Goal: Task Accomplishment & Management: Complete application form

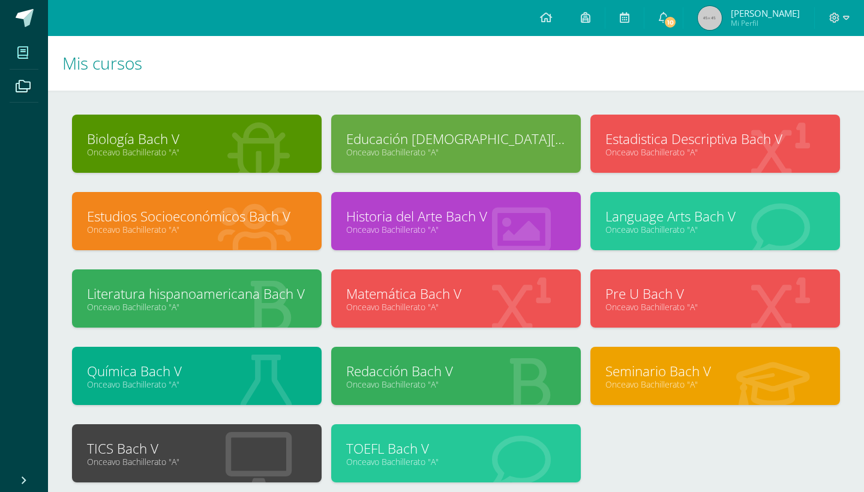
click at [230, 218] on link "Estudios Socioeconómicos Bach V" at bounding box center [197, 216] width 220 height 19
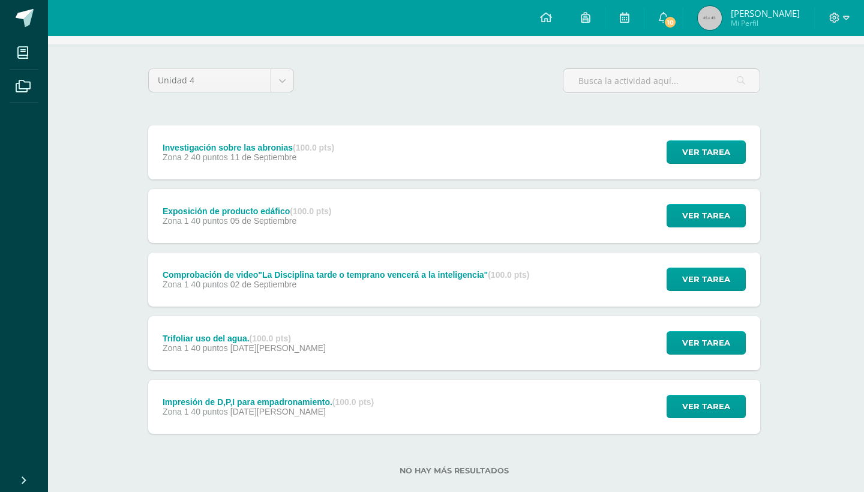
scroll to position [80, 2]
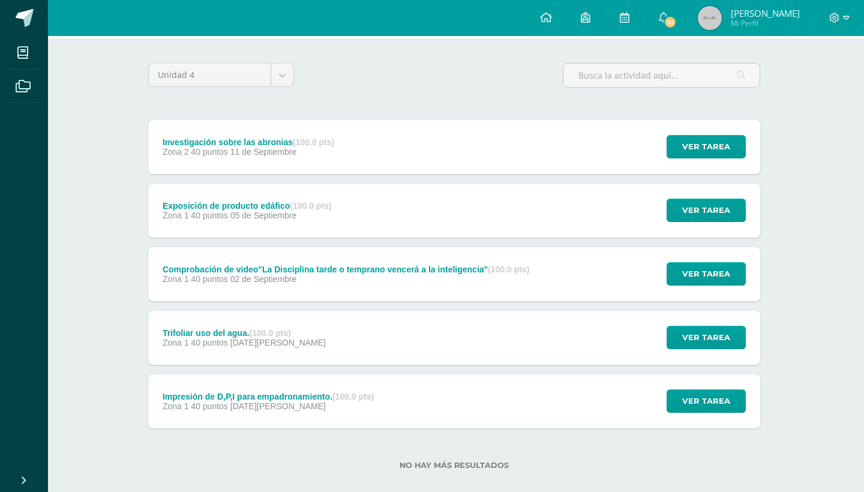
click at [321, 221] on div "Exposición de producto edáfico (100.0 pts) Zona 1 40 puntos 05 de Septiembre" at bounding box center [246, 211] width 197 height 54
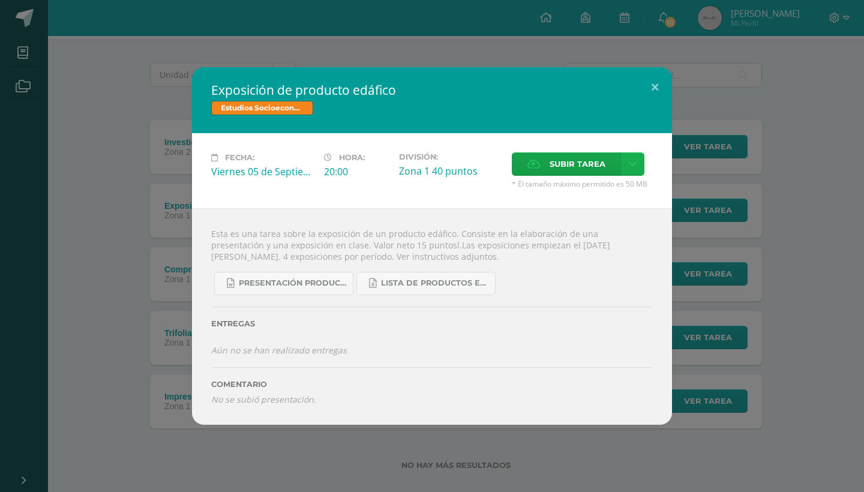
click at [639, 167] on link at bounding box center [632, 163] width 23 height 23
click at [576, 190] on span "Subir enlace" at bounding box center [583, 189] width 50 height 11
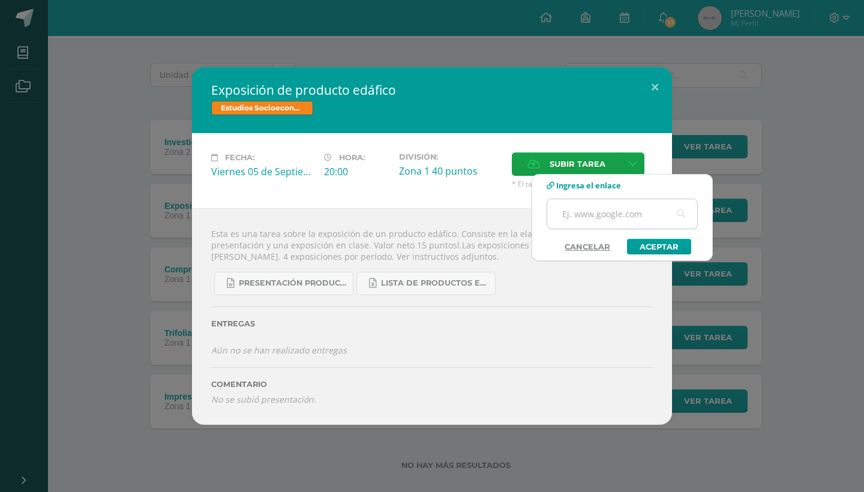
click at [580, 218] on input "text" at bounding box center [622, 213] width 150 height 29
paste input "https://www.canva.com/design/DAGvacTEr9k/LYz4NrH6T2DaPKBbaPLMvQ/edit?utm_conten…"
type input "https://www.canva.com/design/DAGvacTEr9k/LYz4NrH6T2DaPKBbaPLMvQ/edit?utm_conten…"
click at [643, 251] on link "Aceptar" at bounding box center [659, 247] width 64 height 16
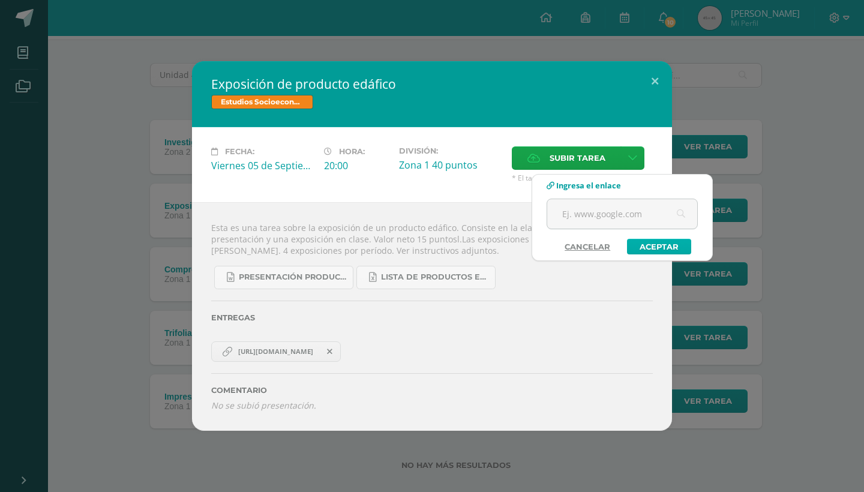
scroll to position [32, 2]
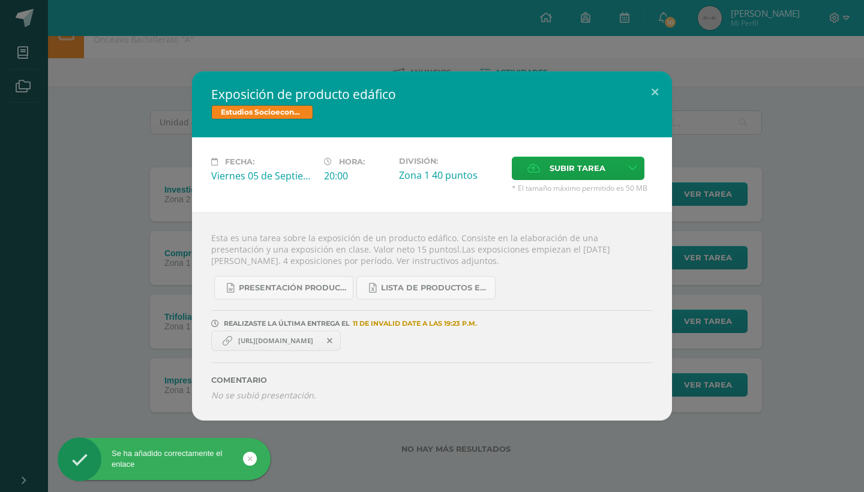
click at [319, 344] on span "https://www.canva.com/design/DAGvacTEr9k/LYz4NrH6T2DaPKBbaPLMvQ/edit?utm_conten…" at bounding box center [275, 341] width 87 height 10
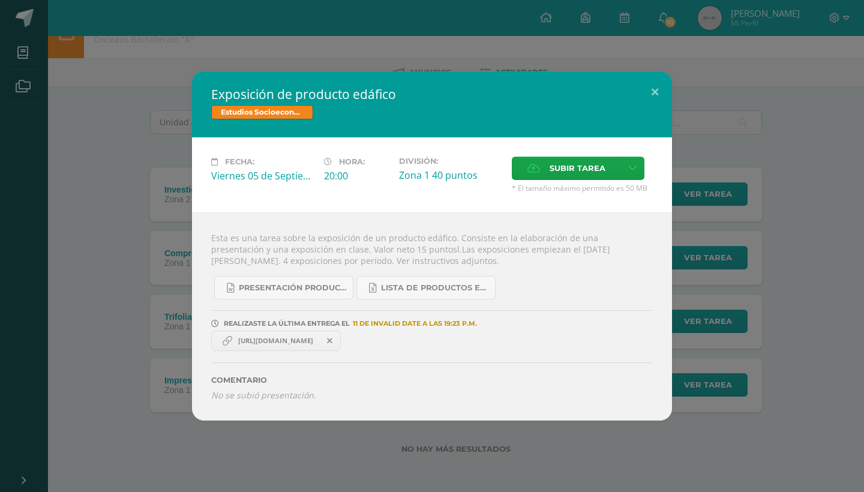
click at [308, 348] on link "https://www.canva.com/design/DAGvacTEr9k/LYz4NrH6T2DaPKBbaPLMvQ/edit?utm_conten…" at bounding box center [276, 341] width 130 height 20
click at [653, 90] on button at bounding box center [655, 91] width 34 height 41
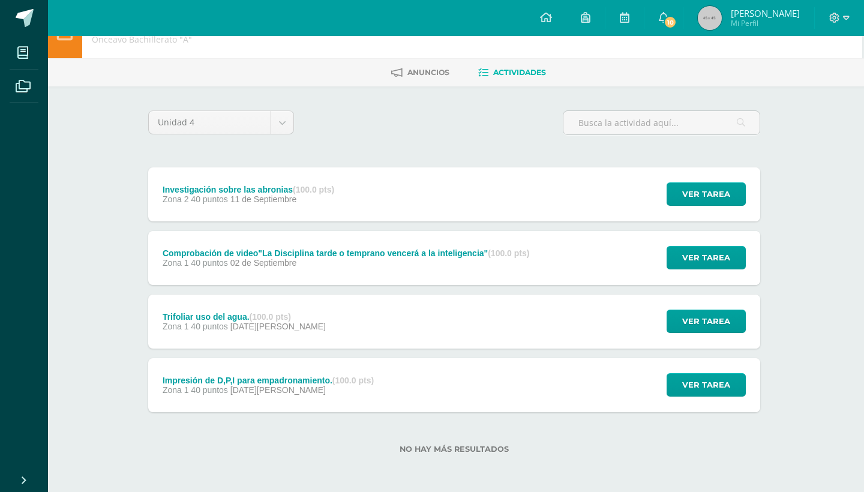
click at [325, 315] on div "Trifoliar uso del agua. (100.0 pts) Zona 1 40 puntos 18 de Agosto Ver tarea Tri…" at bounding box center [454, 322] width 612 height 54
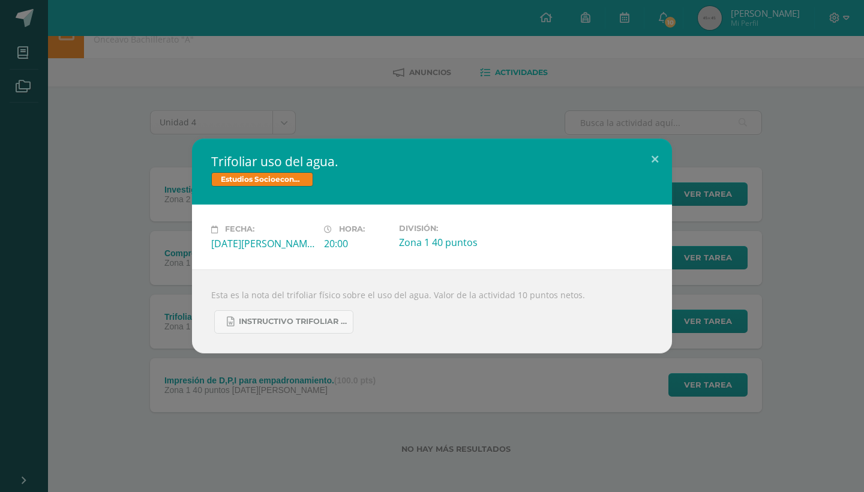
click at [442, 405] on div "Trifoliar uso del agua. Estudios Socioeconómicos Bach V Fecha: Lunes 18 de Agos…" at bounding box center [432, 246] width 864 height 492
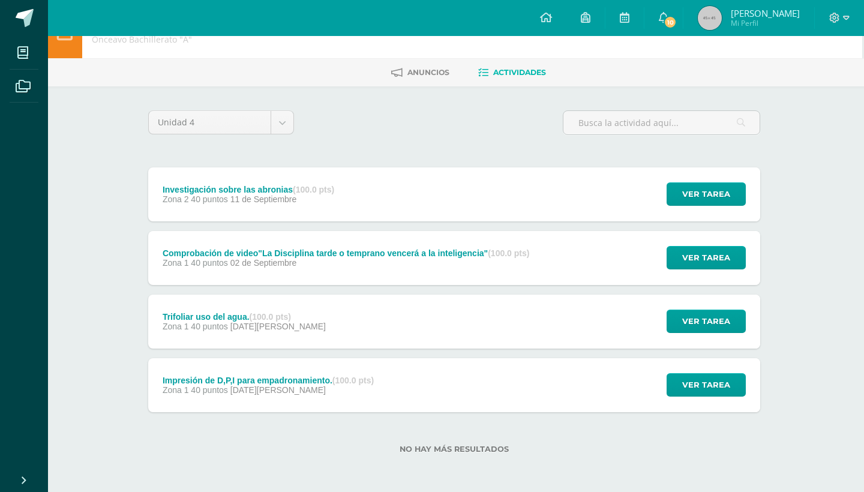
click at [309, 267] on div "Zona 1 40 puntos 02 de Septiembre" at bounding box center [346, 263] width 367 height 10
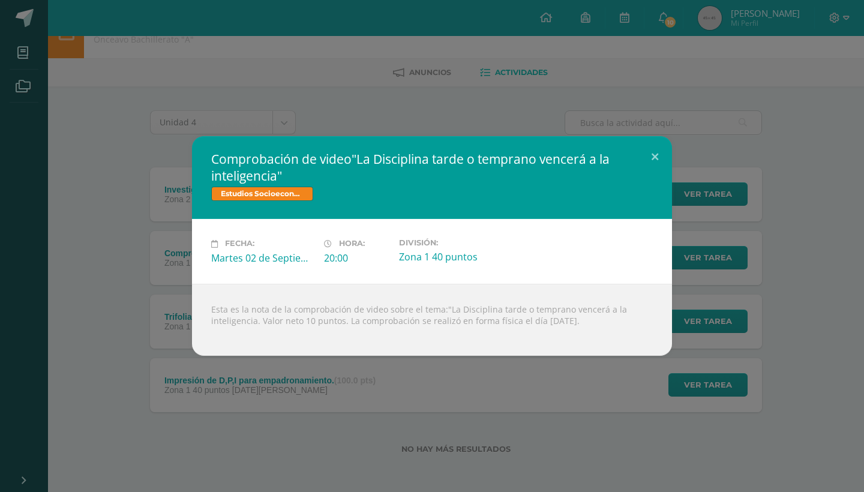
click at [170, 286] on div "Comprobación de video"La Disciplina tarde o temprano vencerá a la inteligencia"…" at bounding box center [432, 245] width 855 height 219
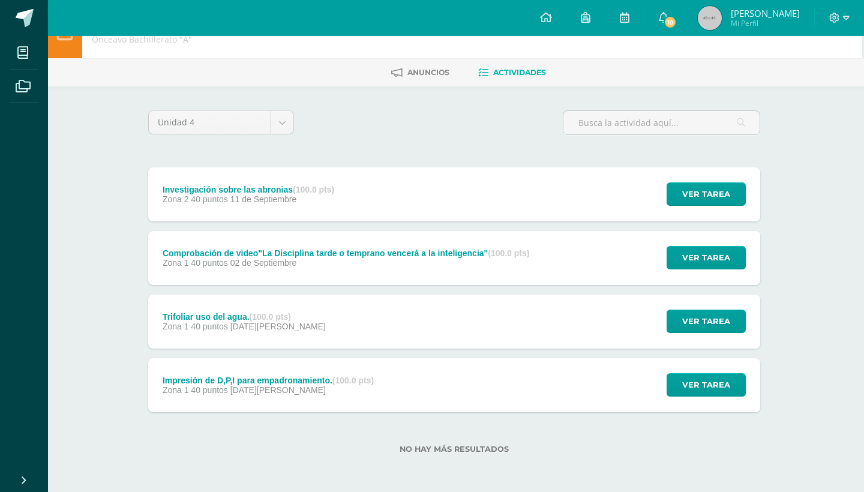
click at [224, 208] on div "Investigación sobre las abronias (100.0 pts) Zona 2 40 puntos 11 de Septiembre" at bounding box center [248, 194] width 200 height 54
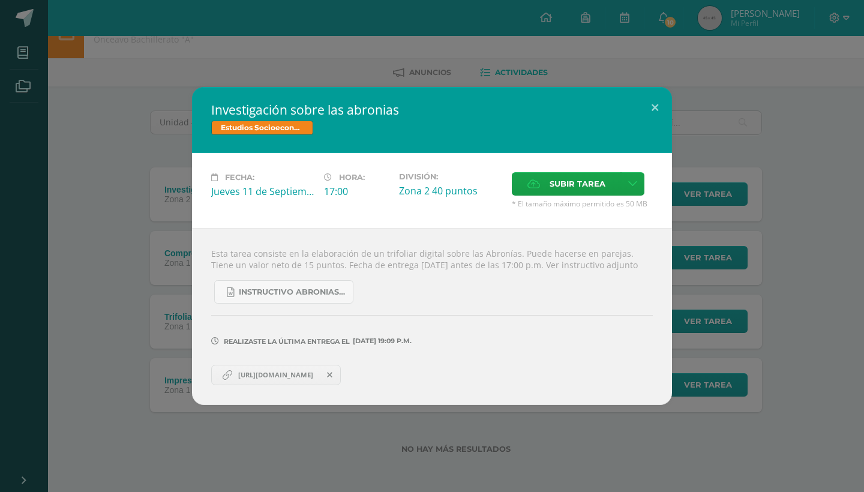
click at [149, 256] on div "Investigación sobre las abronias Estudios Socioeconómicos Bach V Fecha: Jueves …" at bounding box center [432, 246] width 855 height 318
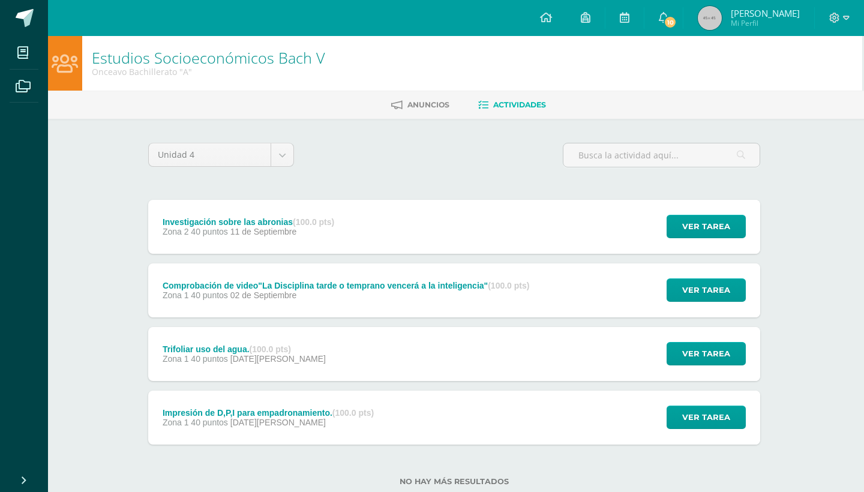
scroll to position [0, 2]
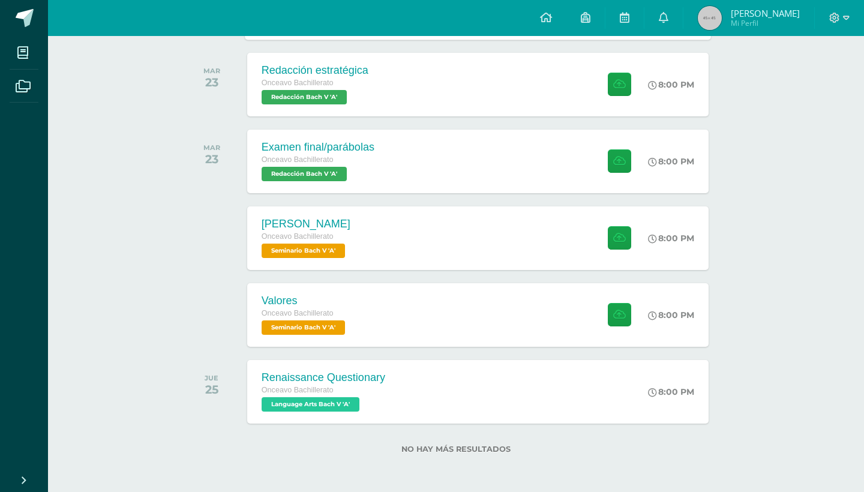
scroll to position [1035, 0]
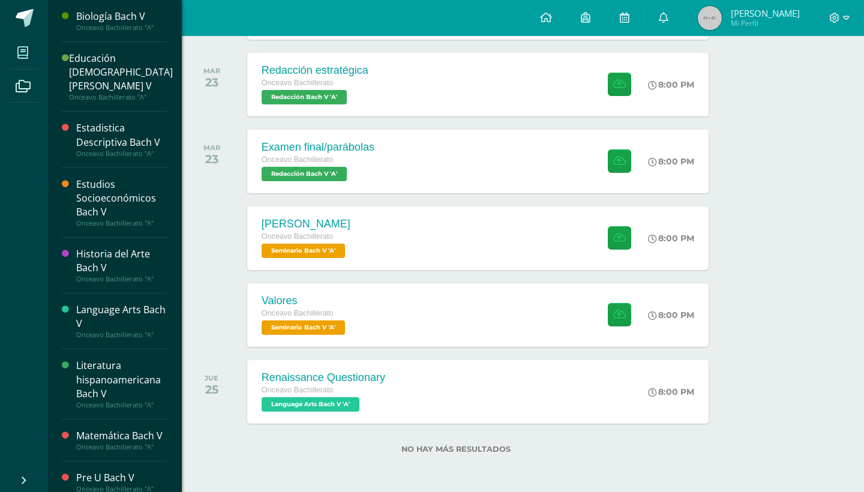
click at [18, 58] on icon at bounding box center [22, 53] width 11 height 12
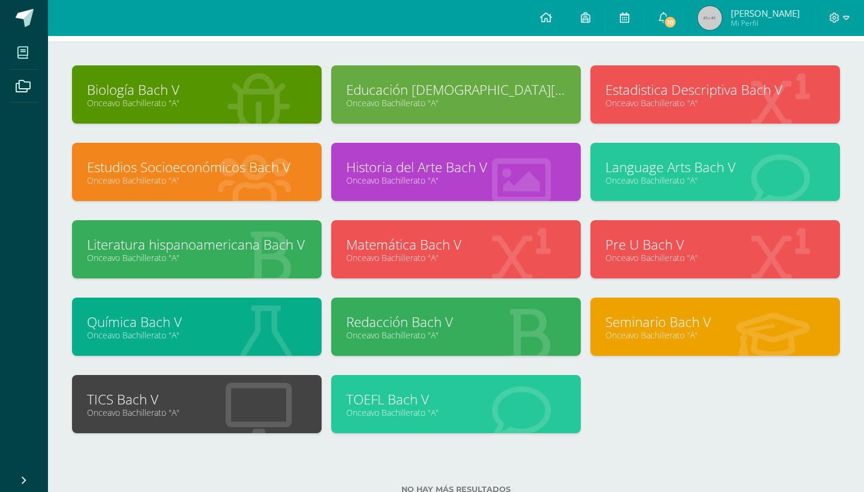
scroll to position [50, 0]
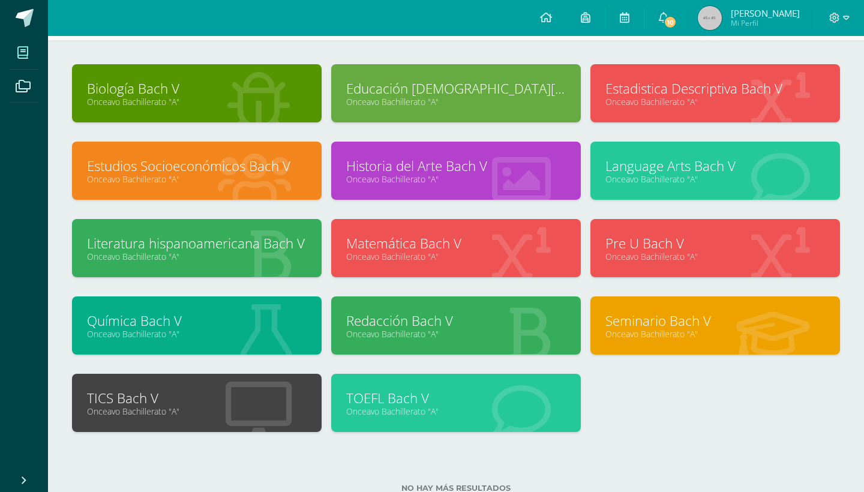
click at [660, 166] on link "Language Arts Bach V" at bounding box center [716, 166] width 220 height 19
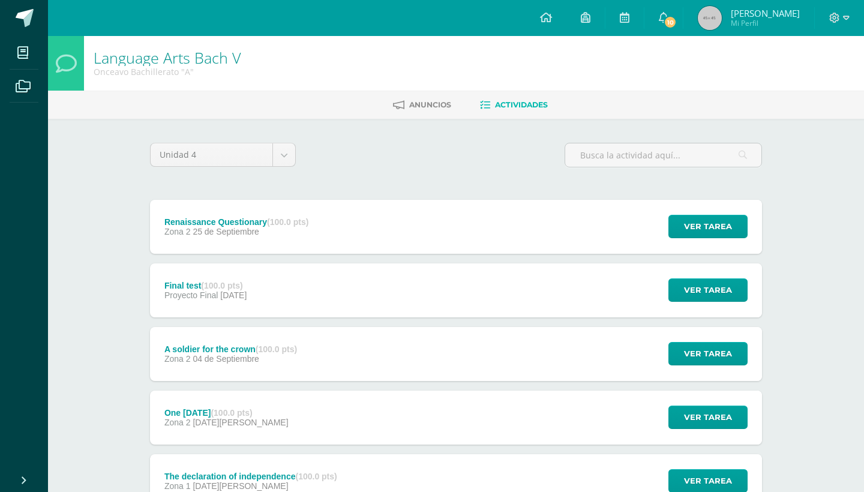
click at [381, 279] on div "Final test (100.0 pts) Proyecto Final [DATE] Ver tarea Final test Language Arts…" at bounding box center [456, 291] width 612 height 54
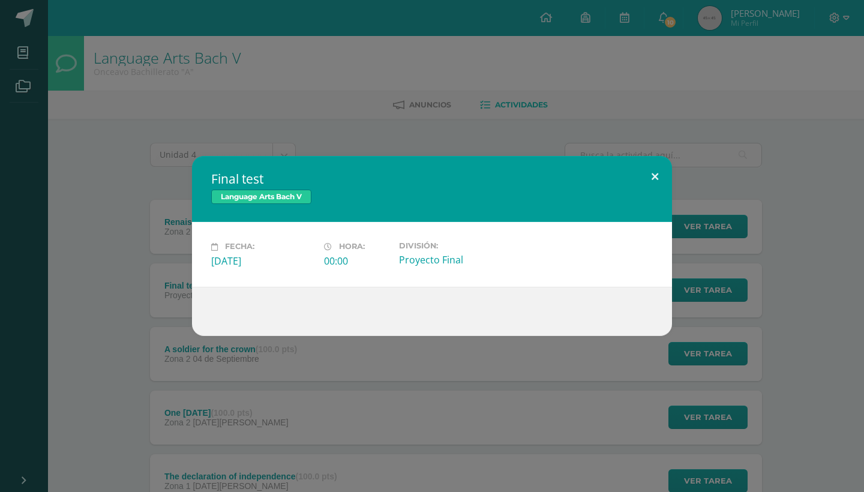
click at [649, 176] on button at bounding box center [655, 176] width 34 height 41
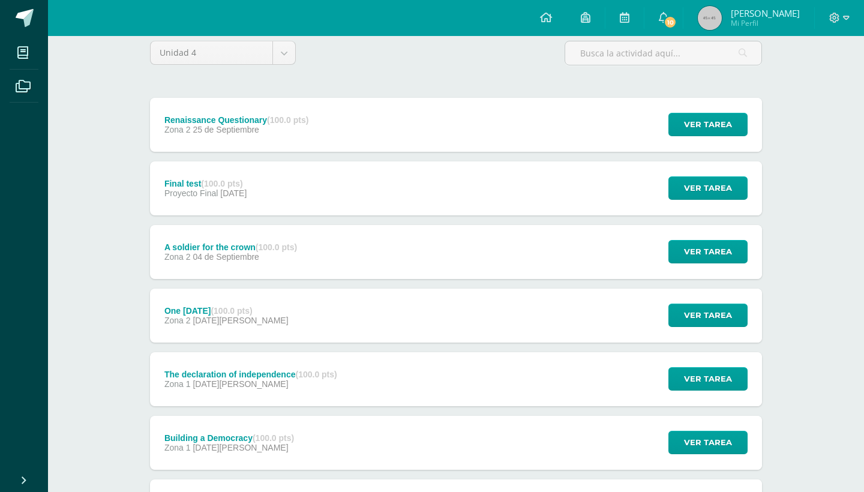
scroll to position [107, 0]
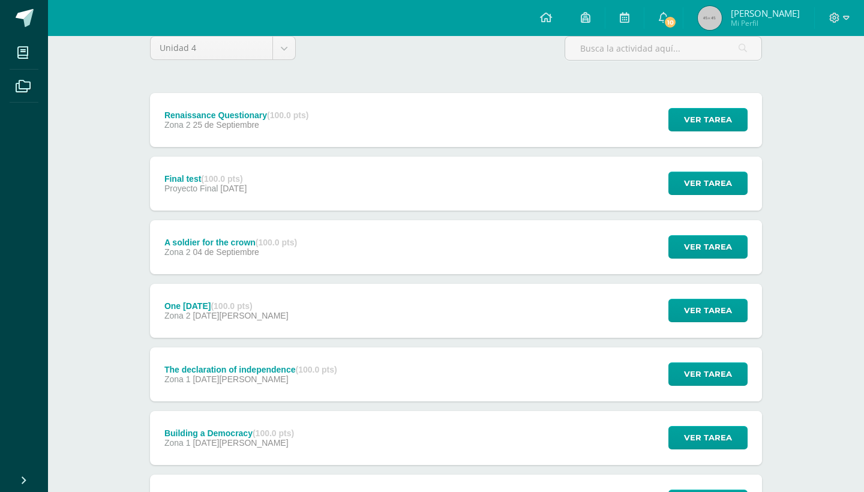
click at [467, 238] on div "A soldier for the crown (100.0 pts) Zona 2 04 de Septiembre Ver tarea A soldier…" at bounding box center [456, 247] width 612 height 54
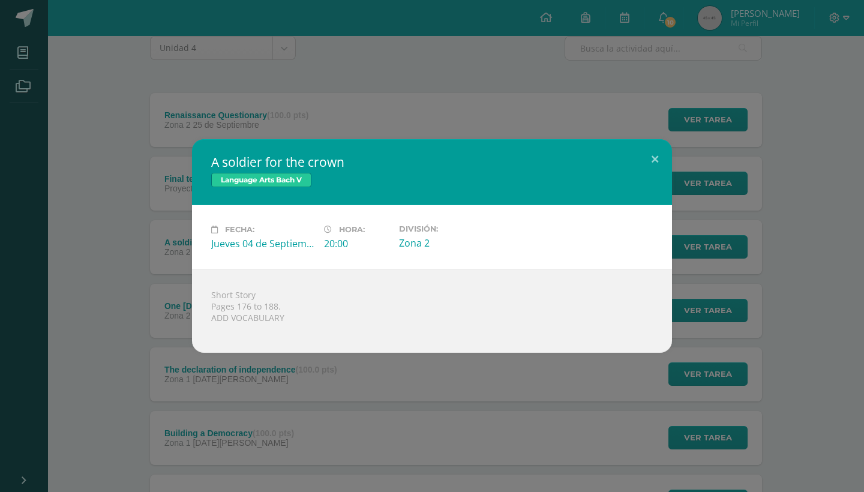
click at [376, 45] on div "A soldier for the crown Language Arts Bach V Fecha: Jueves 04 de Septiembre Hor…" at bounding box center [432, 246] width 864 height 492
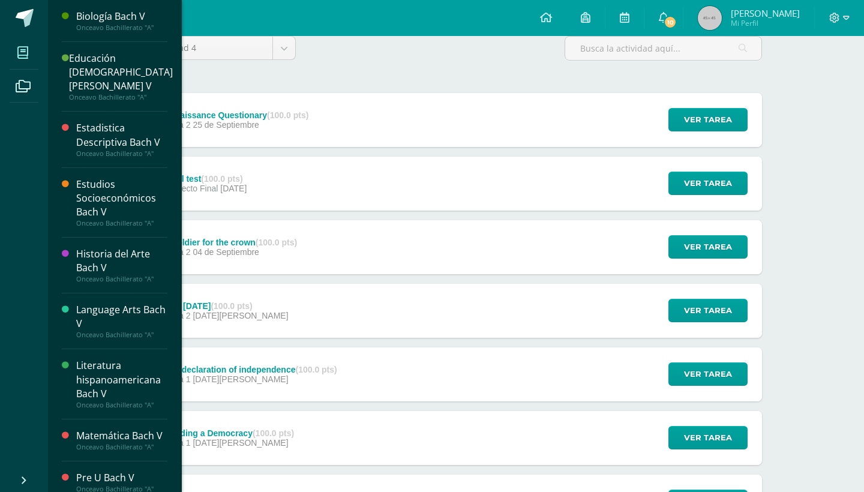
click at [24, 48] on icon at bounding box center [22, 53] width 11 height 12
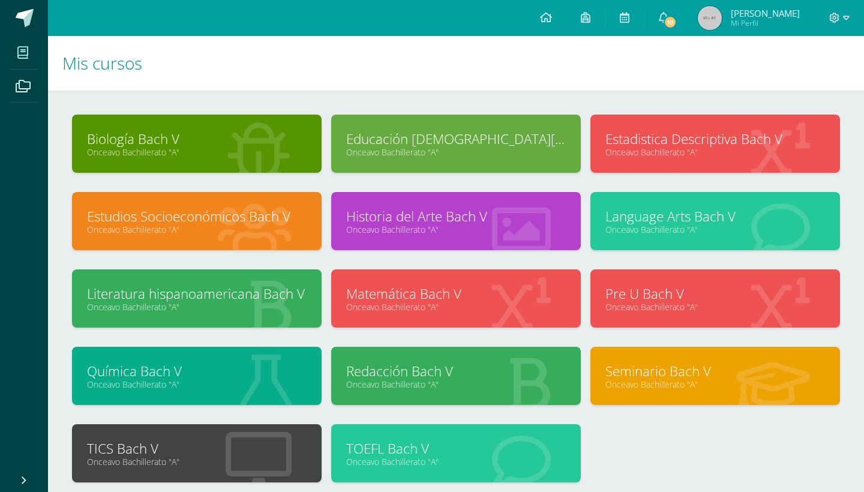
click at [194, 145] on link "Biología Bach V" at bounding box center [197, 139] width 220 height 19
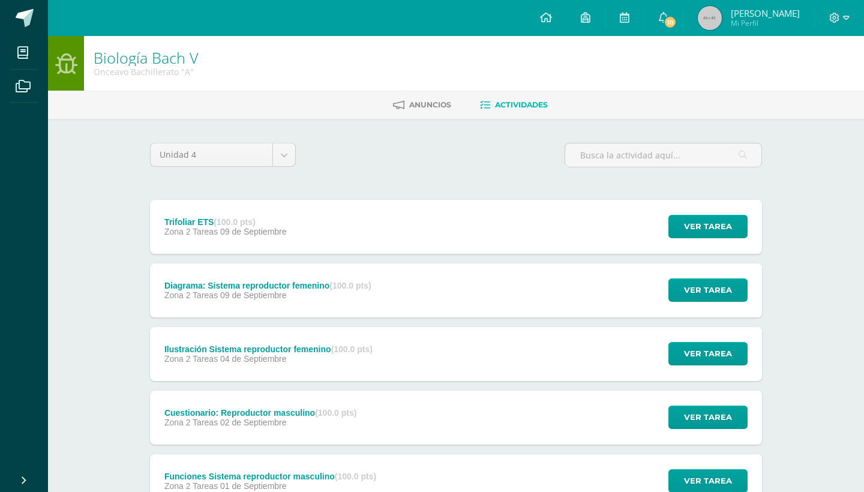
click at [235, 222] on strong "(100.0 pts)" at bounding box center [234, 222] width 41 height 10
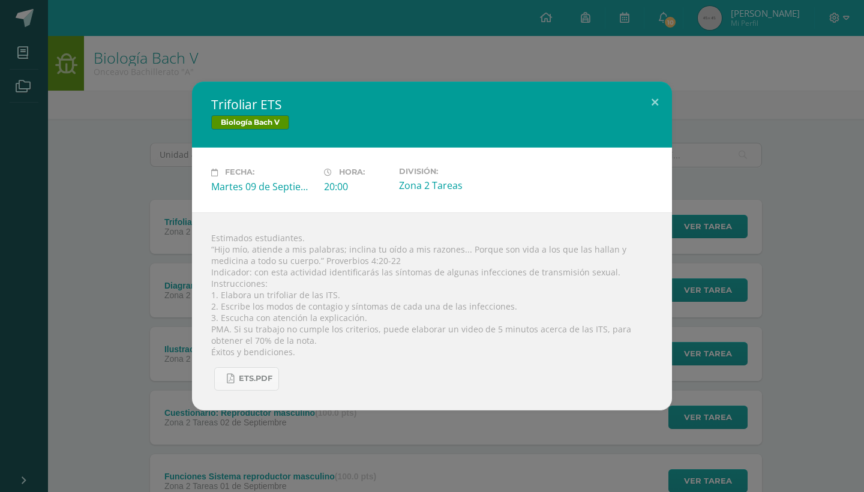
click at [127, 210] on div "Trifoliar ETS Biología [PERSON_NAME] V Fecha: [DATE] Hora: 20:00 División:" at bounding box center [432, 246] width 855 height 328
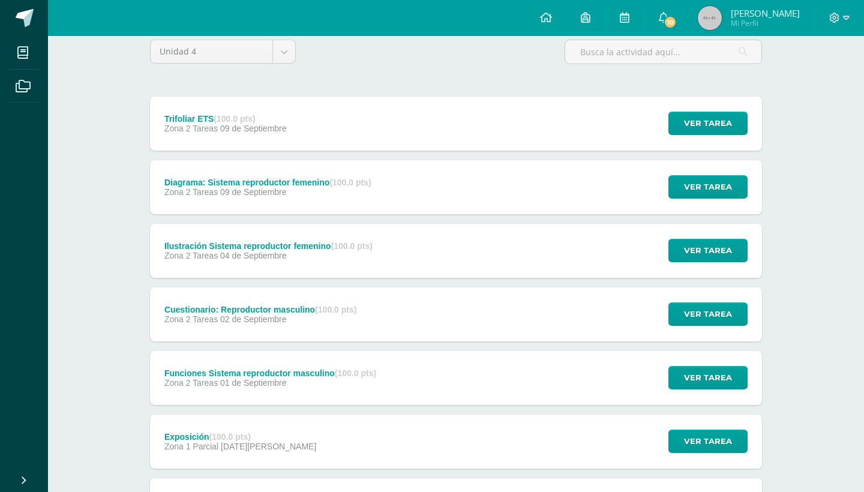
scroll to position [133, 0]
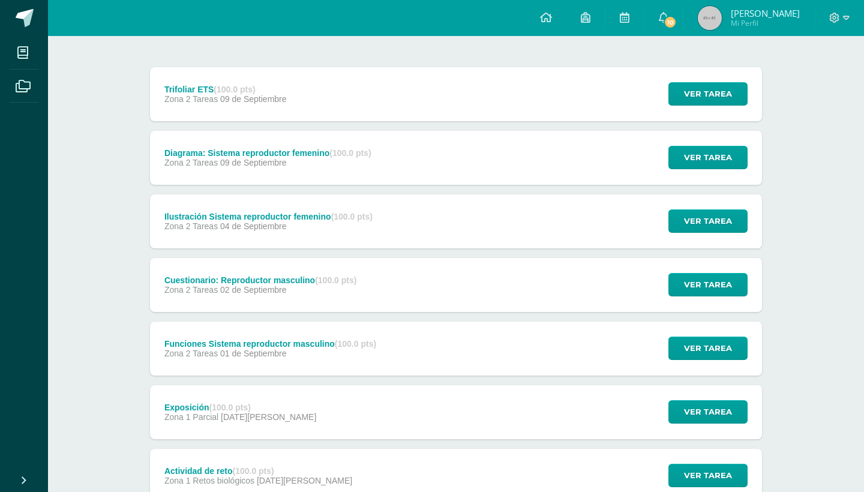
click at [220, 156] on div "Diagrama: Sistema reproductor femenino (100.0 pts)" at bounding box center [267, 153] width 207 height 10
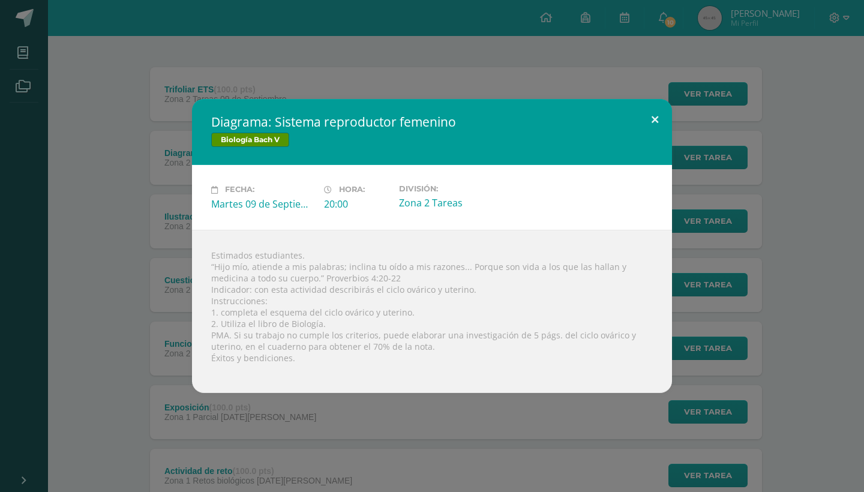
click at [660, 119] on button at bounding box center [655, 119] width 34 height 41
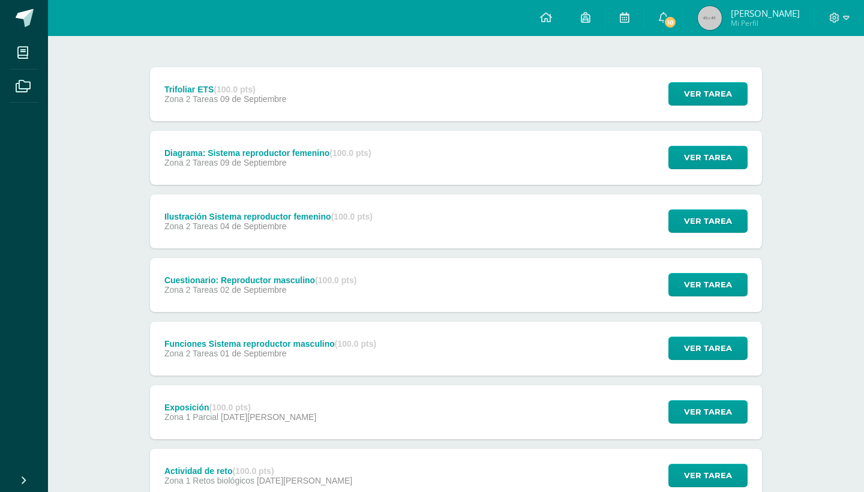
click at [520, 272] on div "Cuestionario: Reproductor masculino (100.0 pts) Zona 2 Tareas [DATE] Ver tarea …" at bounding box center [456, 285] width 612 height 54
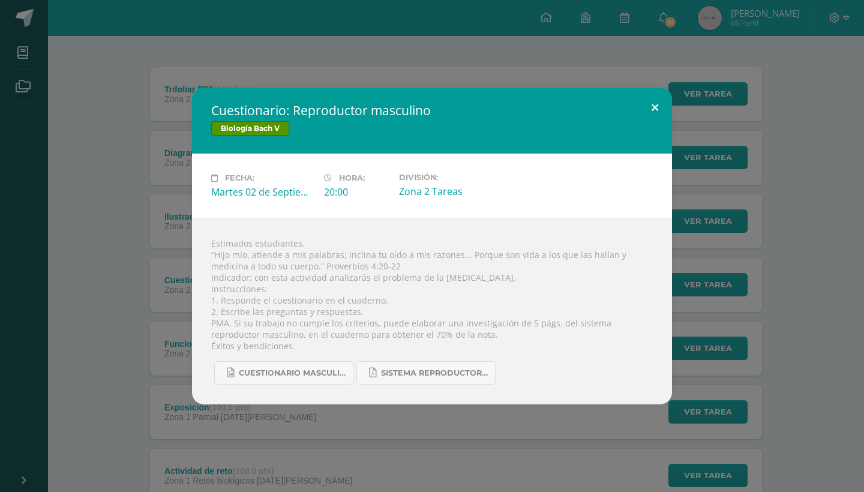
click at [660, 112] on button at bounding box center [655, 108] width 34 height 41
